Goal: Register for event/course

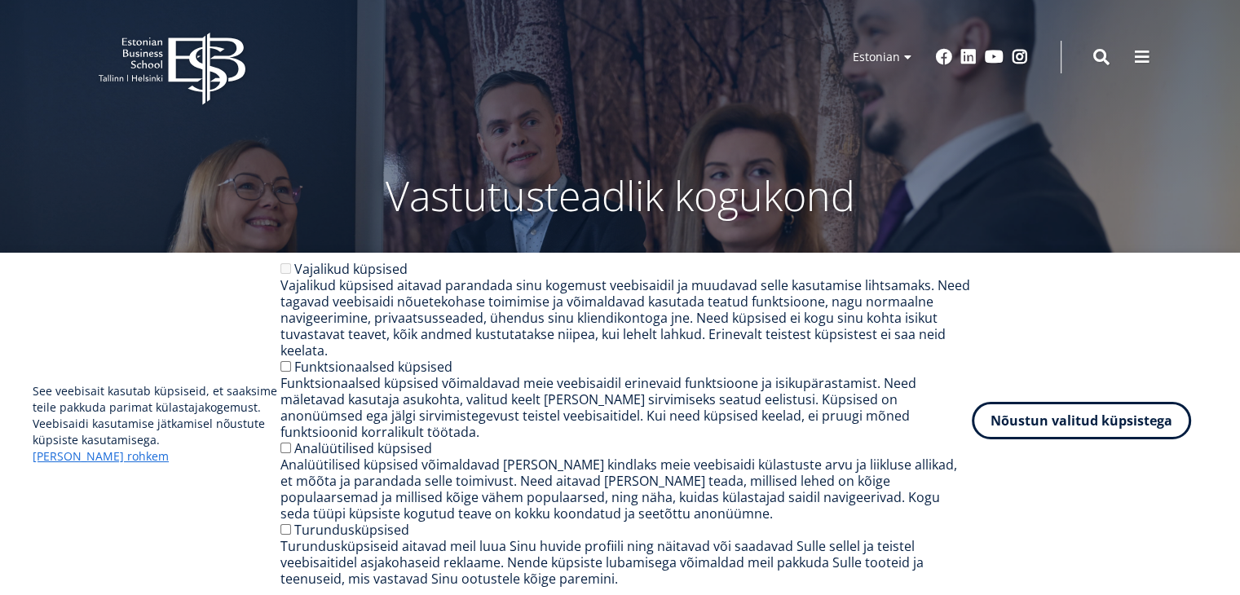
click at [1004, 437] on button "Nõustun valitud küpsistega" at bounding box center [1081, 420] width 219 height 37
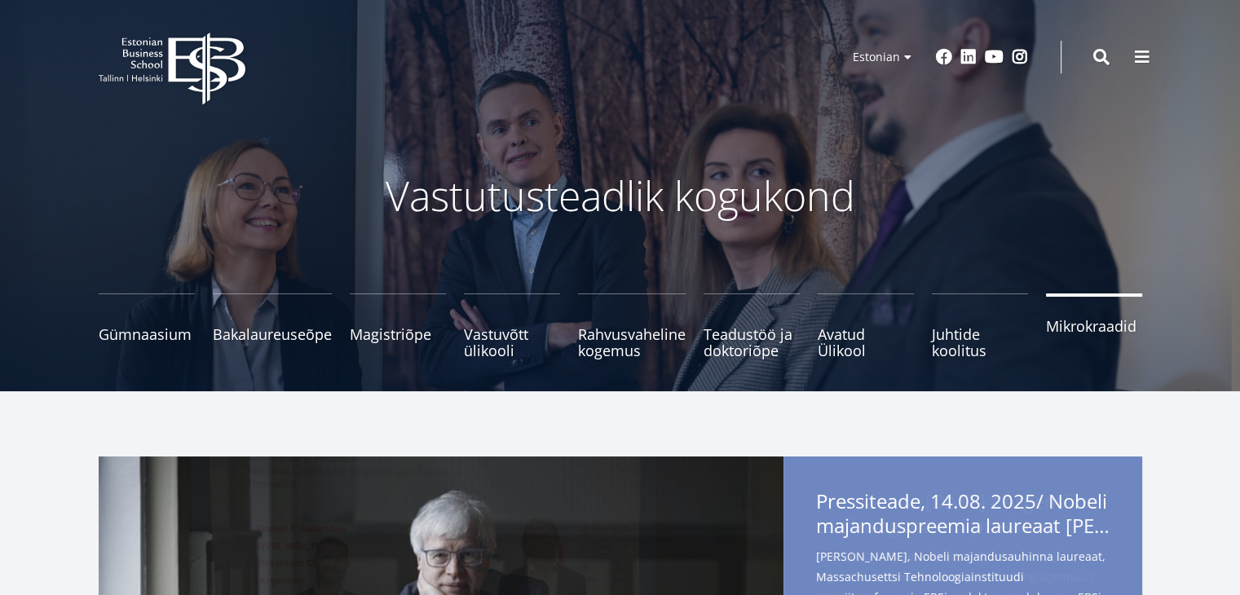
click at [1073, 334] on span "Mikrokraadid" at bounding box center [1094, 326] width 96 height 16
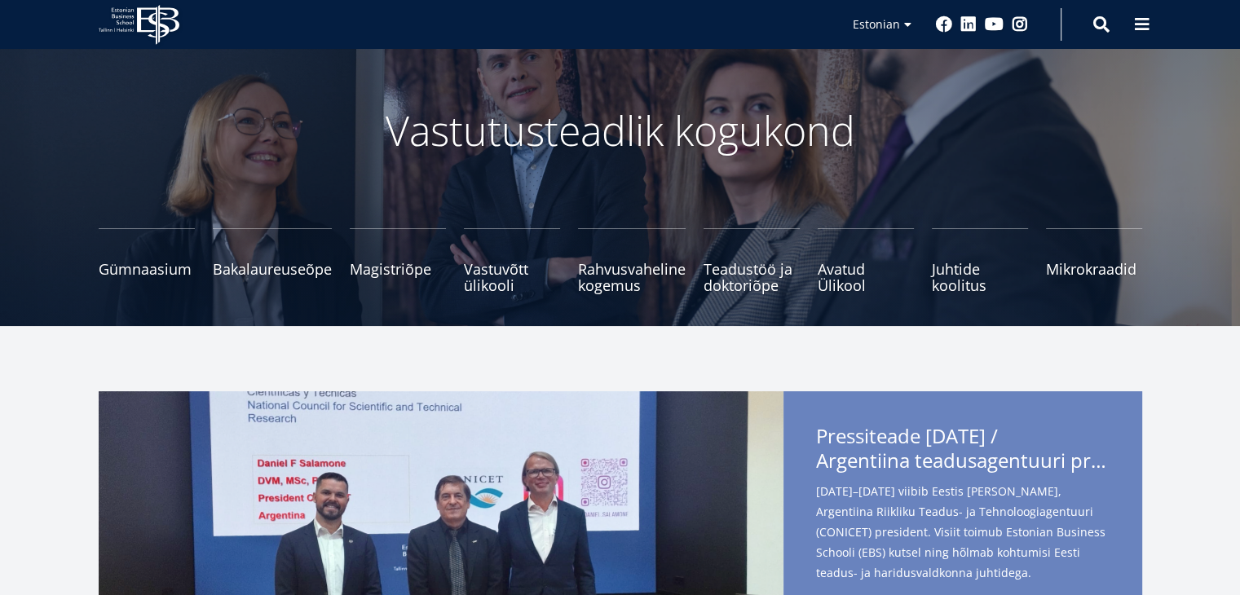
scroll to position [98, 0]
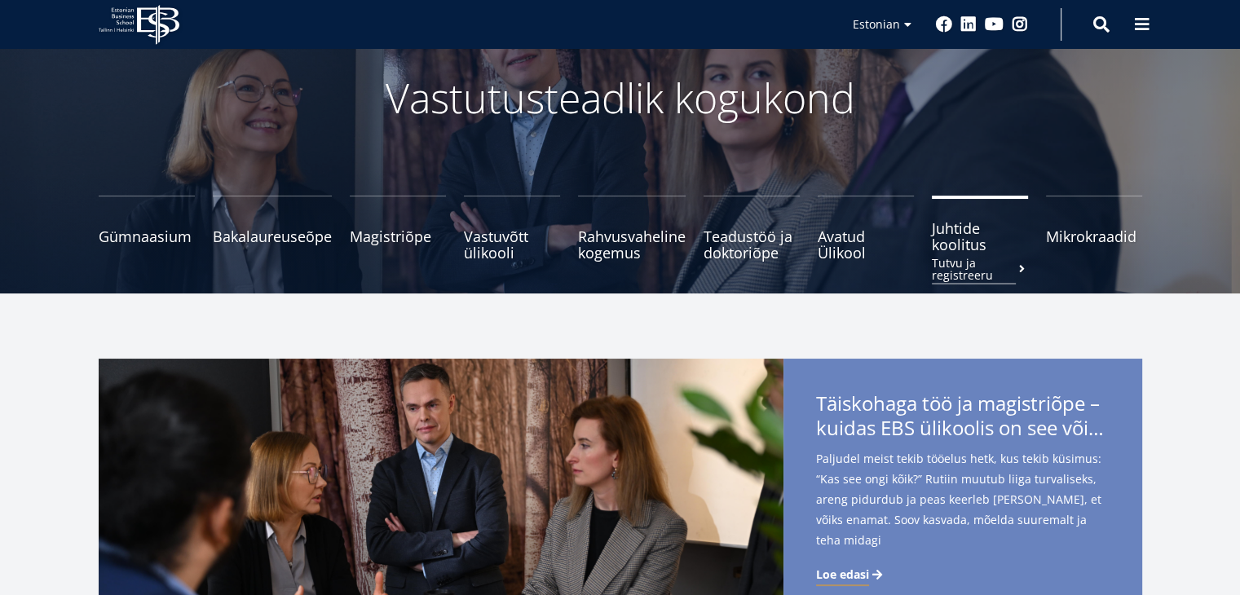
click at [965, 245] on span "Juhtide koolitus Tutvu ja registreeru" at bounding box center [980, 236] width 96 height 33
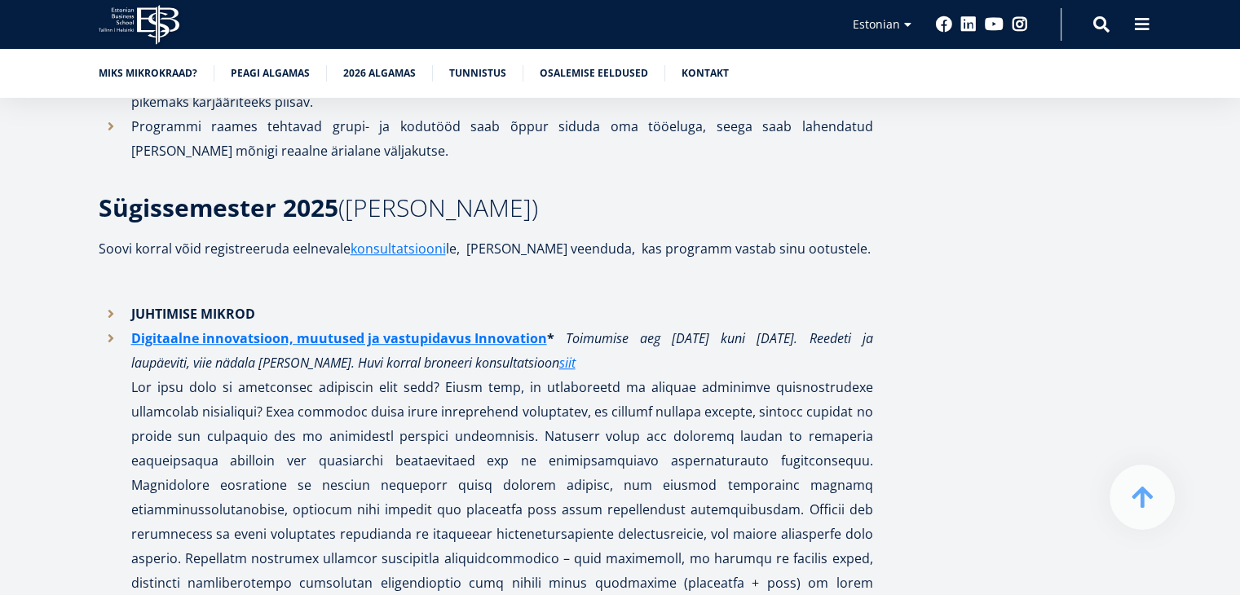
scroll to position [1145, 0]
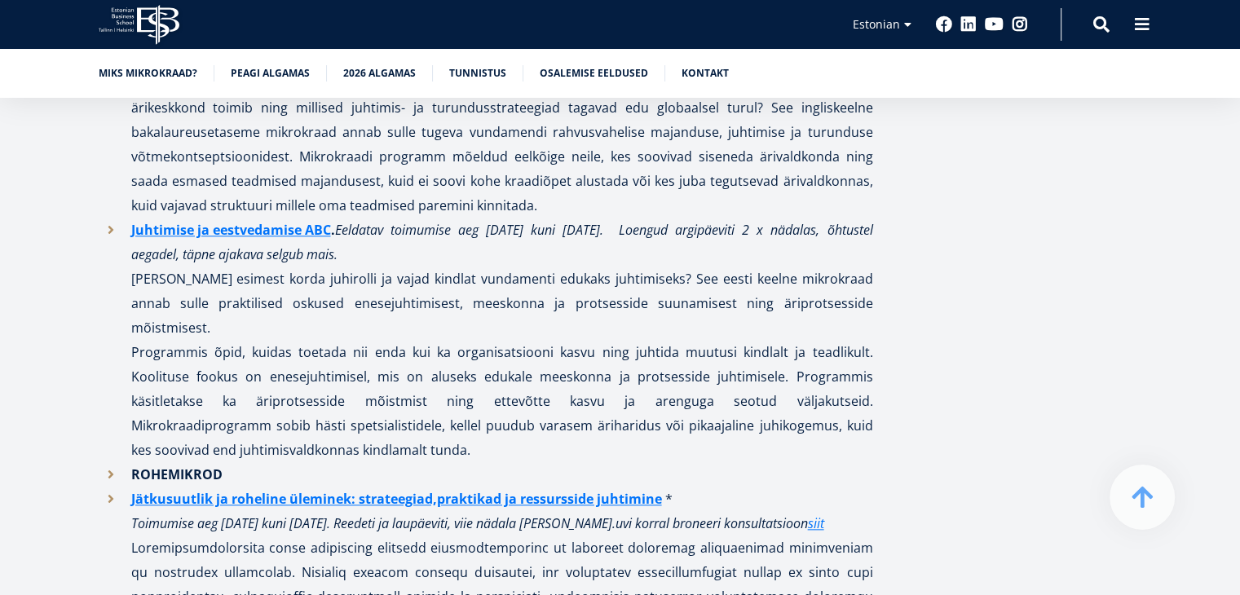
scroll to position [1699, 0]
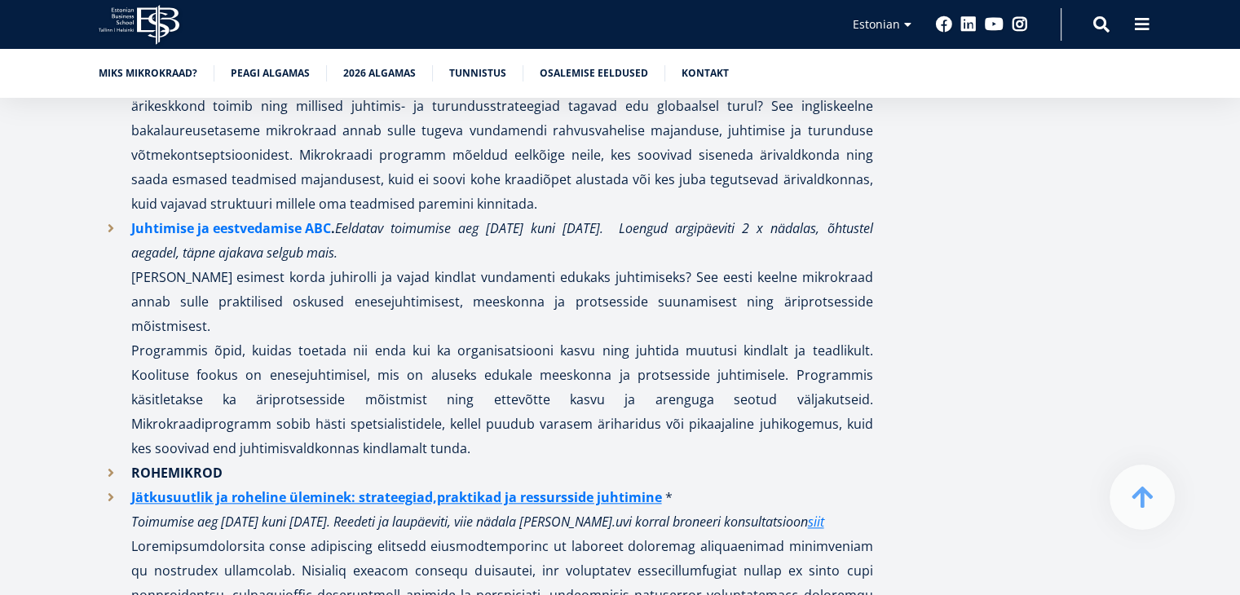
click at [284, 224] on link "Juhtimise ja eestvedamise ABC" at bounding box center [231, 228] width 200 height 24
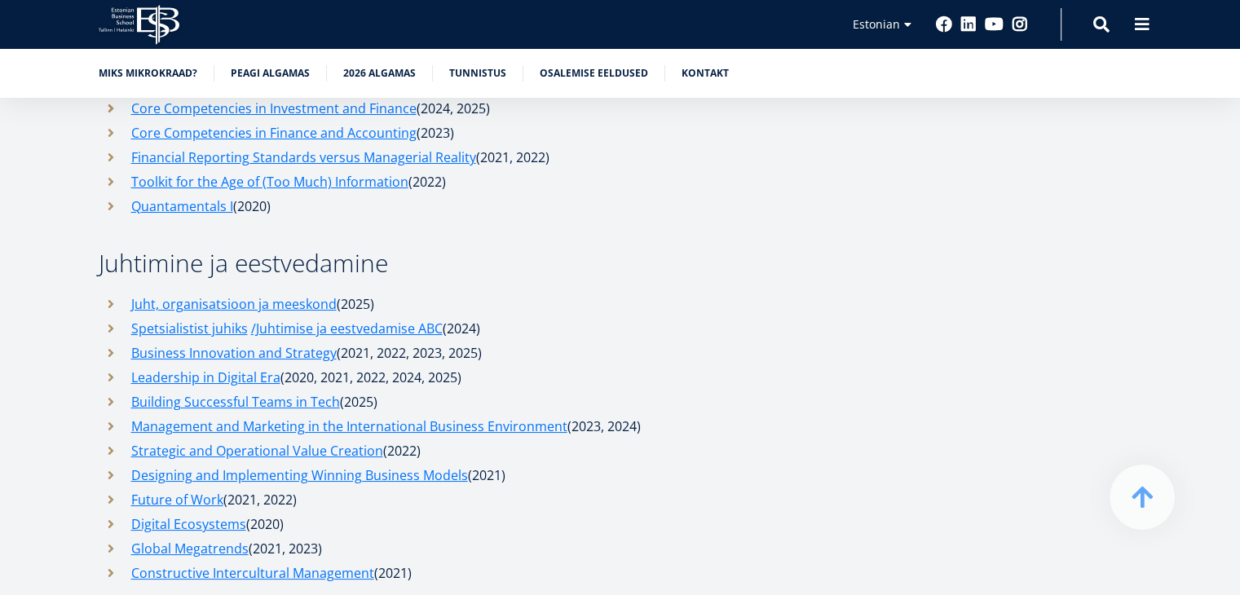
scroll to position [6133, 0]
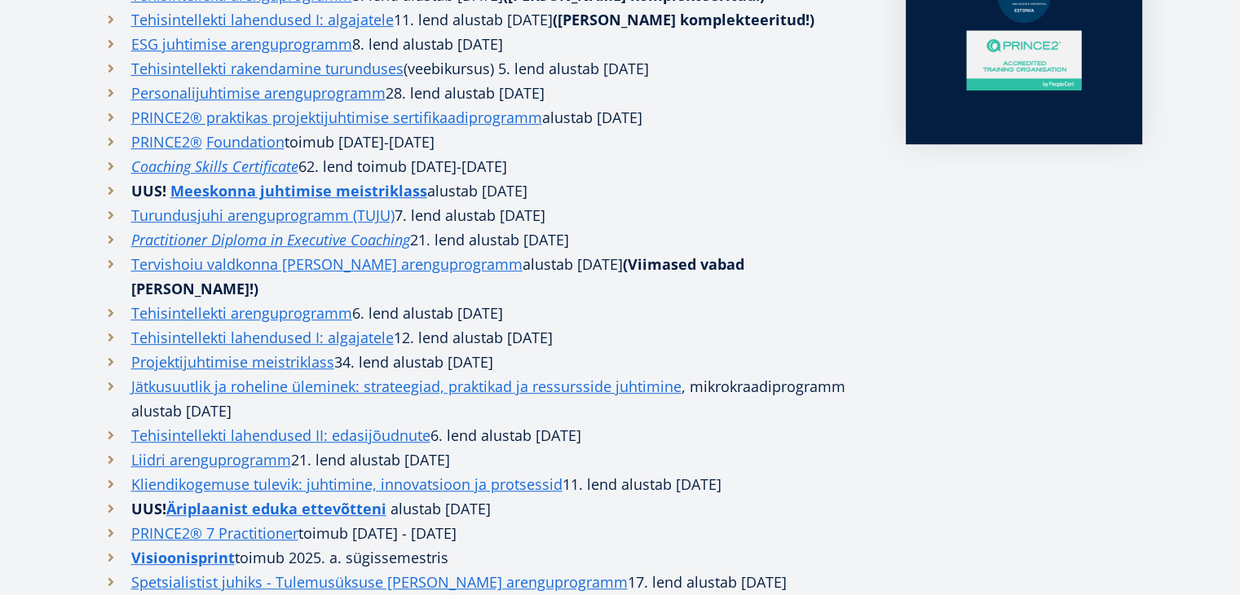
scroll to position [685, 0]
click at [138, 157] on em "Coaching Skills Certificate" at bounding box center [214, 167] width 167 height 20
click at [52, 323] on div "EBSi täienduskoolitused on loodud neile, kes ei lepi harjumuspärasega. Kui soov…" at bounding box center [620, 265] width 1174 height 986
click at [63, 370] on div "EBSi täienduskoolitused on loodud neile, kes ei lepi harjumuspärasega. Kui soov…" at bounding box center [620, 265] width 1174 height 986
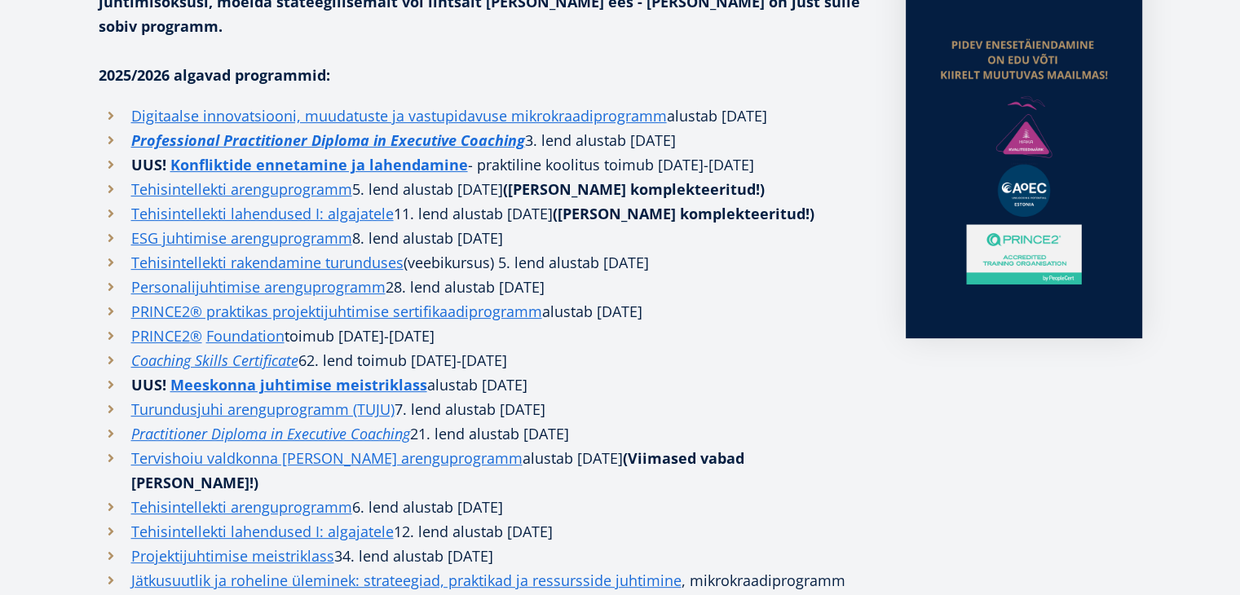
scroll to position [489, 0]
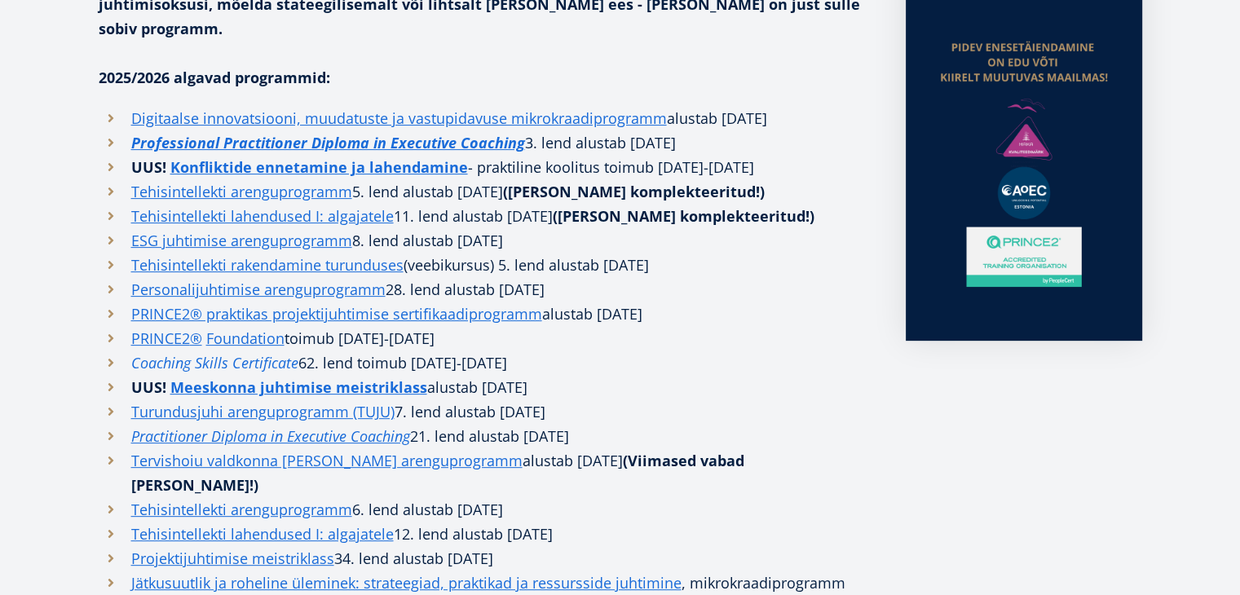
click at [147, 353] on em "Coaching Skills Certificate" at bounding box center [214, 363] width 167 height 20
